Goal: Task Accomplishment & Management: Manage account settings

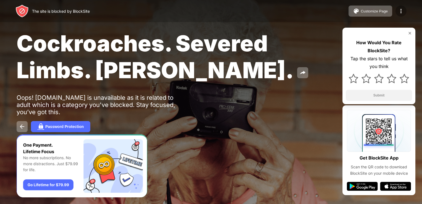
click at [401, 10] on img at bounding box center [401, 11] width 7 height 7
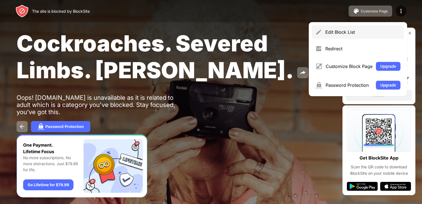
click at [350, 30] on div "Edit Block List" at bounding box center [362, 32] width 75 height 6
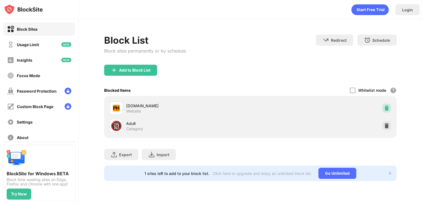
click at [387, 107] on img at bounding box center [387, 108] width 6 height 6
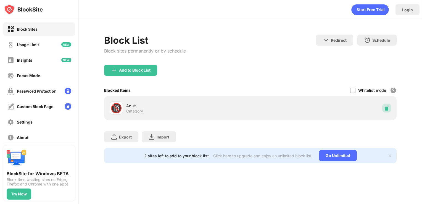
click at [387, 107] on img at bounding box center [387, 108] width 6 height 6
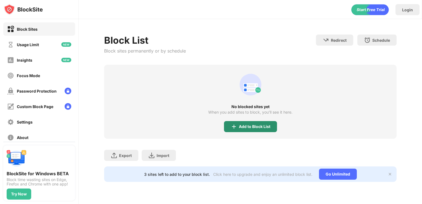
click at [249, 128] on div "Add to Block List" at bounding box center [254, 126] width 31 height 4
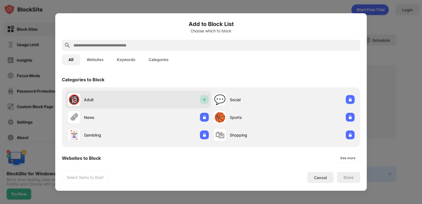
click at [202, 100] on img at bounding box center [205, 100] width 6 height 6
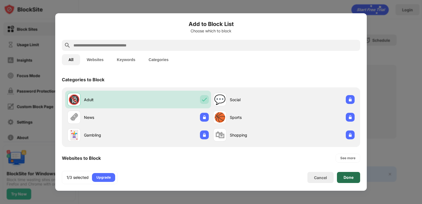
click at [349, 182] on div "Done" at bounding box center [348, 177] width 23 height 11
